Goal: Task Accomplishment & Management: Manage account settings

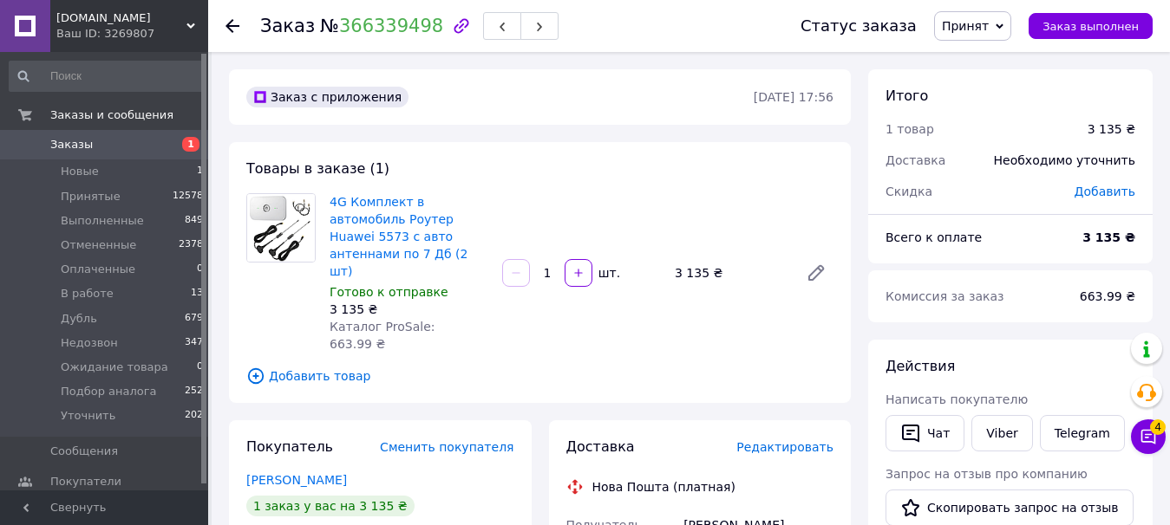
click at [133, 147] on span "Заказы" at bounding box center [105, 145] width 110 height 16
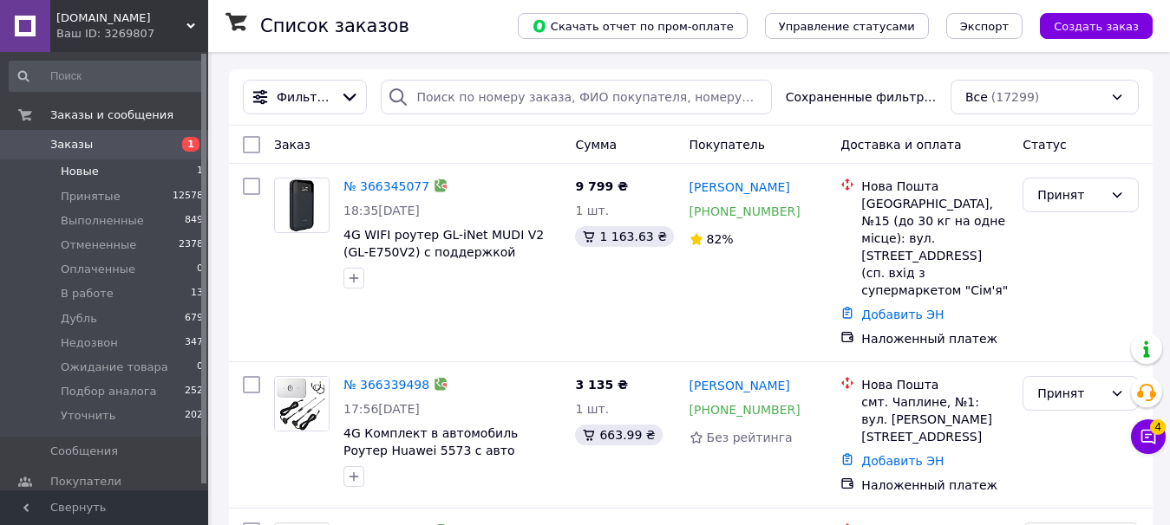
click at [108, 173] on li "Новые 1" at bounding box center [106, 172] width 213 height 24
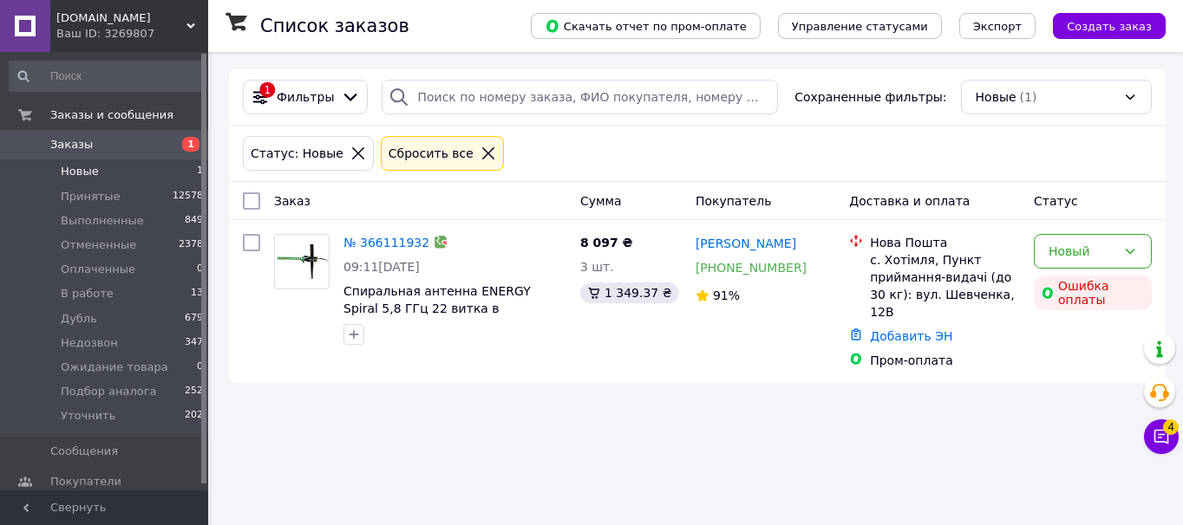
click at [124, 46] on div "za5aya.com Ваш ID: 3269807" at bounding box center [129, 26] width 158 height 52
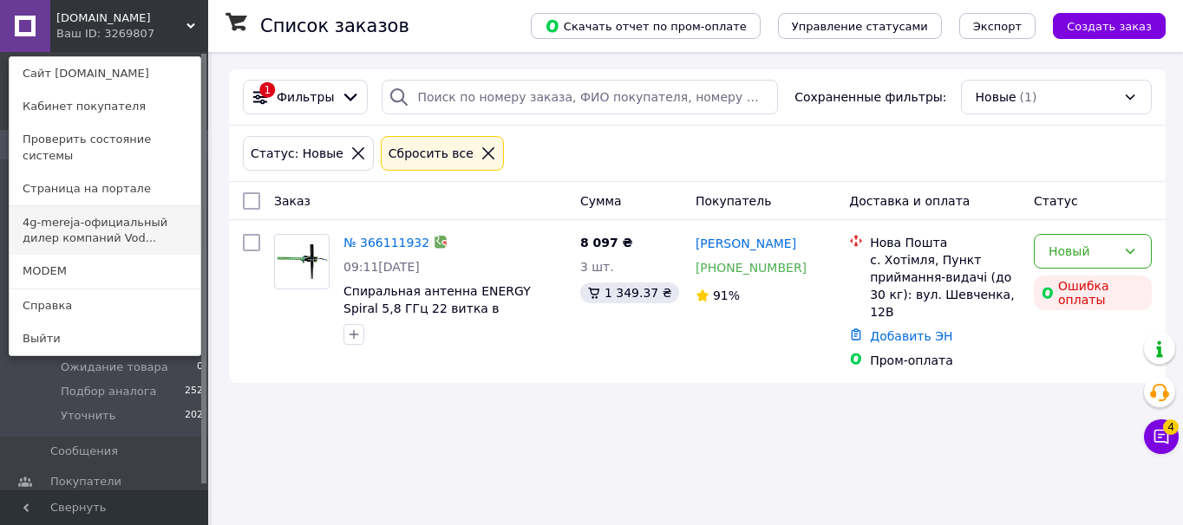
click at [87, 219] on link "4g-mereja-официальный дилер компаний Vod..." at bounding box center [105, 230] width 191 height 49
